Goal: Use online tool/utility: Utilize a website feature to perform a specific function

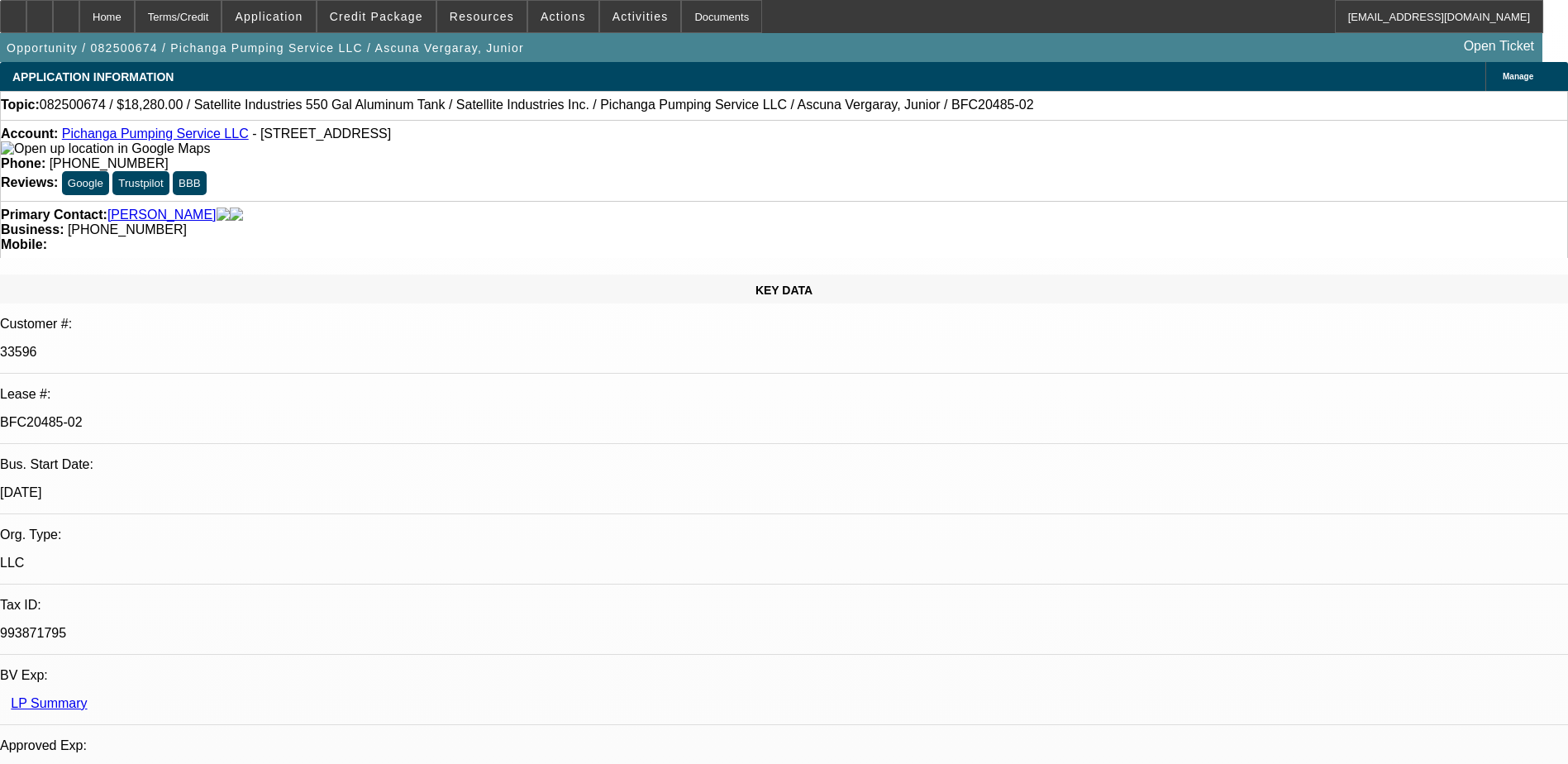
select select "0"
select select "2"
select select "0.1"
select select "0"
select select "2"
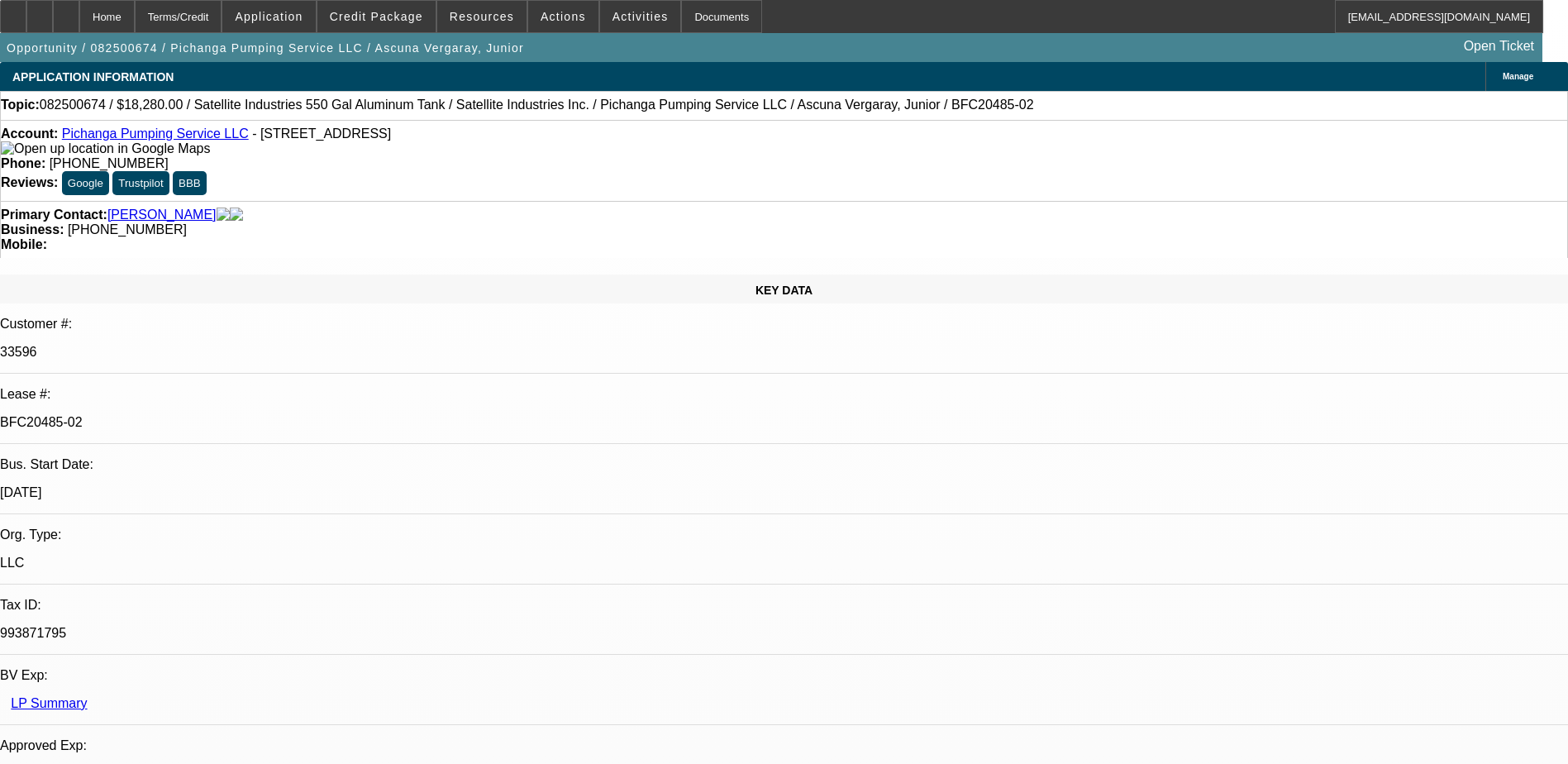
select select "0.1"
select select "1"
select select "2"
select select "4"
select select "1"
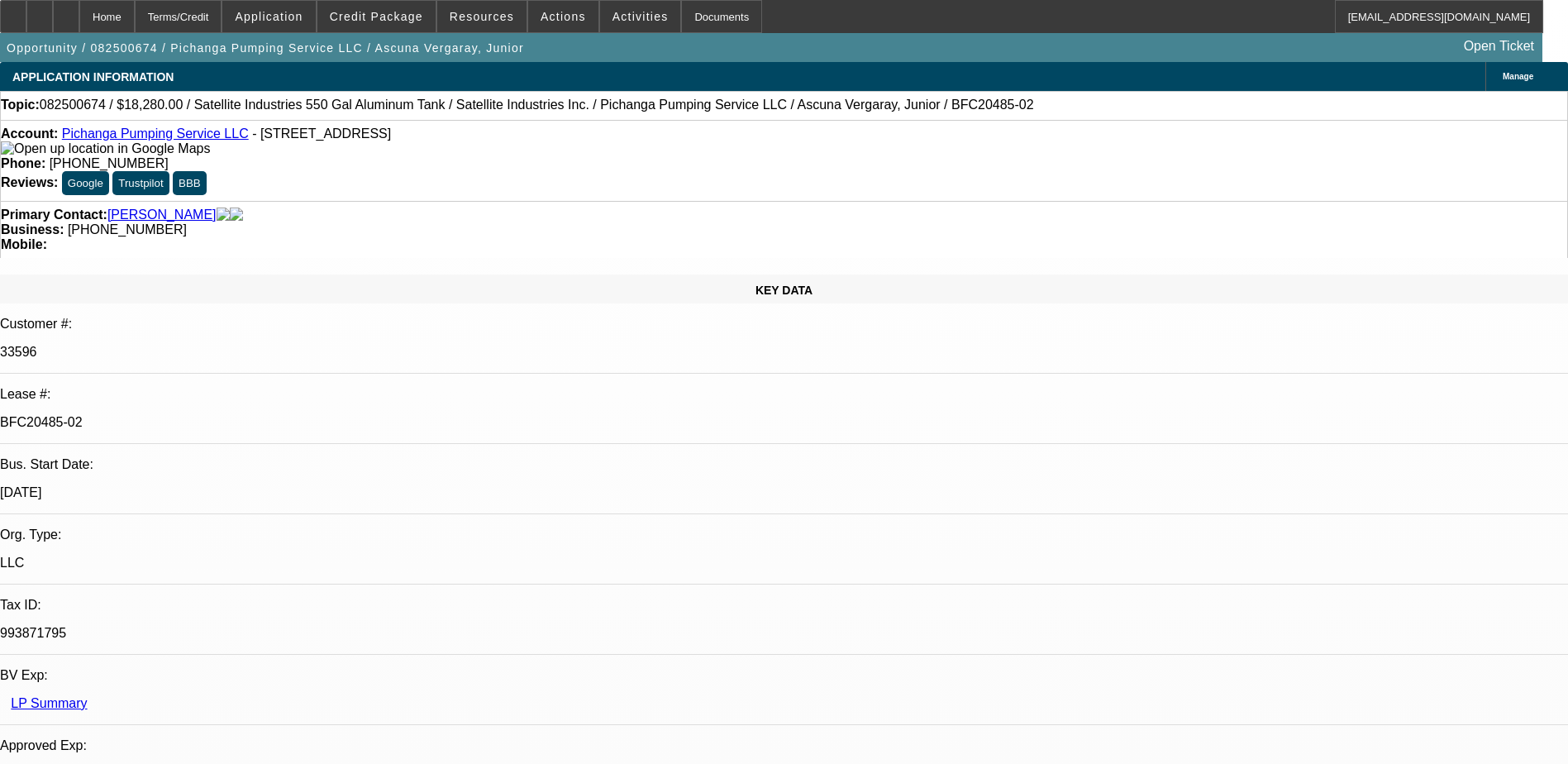
select select "2"
select select "4"
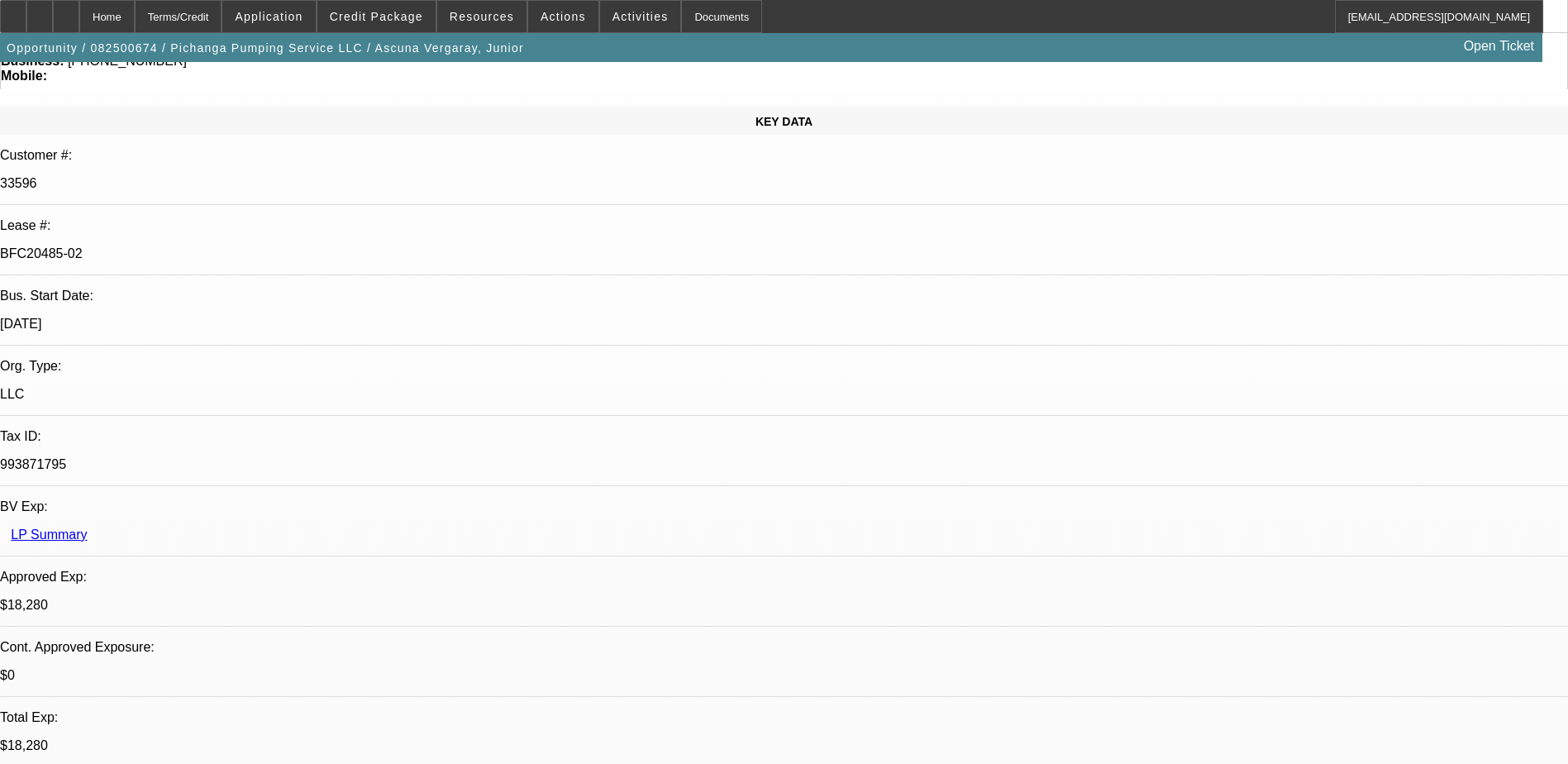
scroll to position [413, 0]
